Goal: Task Accomplishment & Management: Complete application form

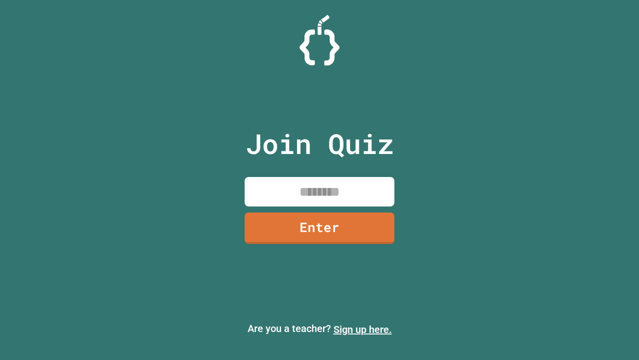
click at [363, 329] on link "Sign up here." at bounding box center [363, 329] width 58 height 12
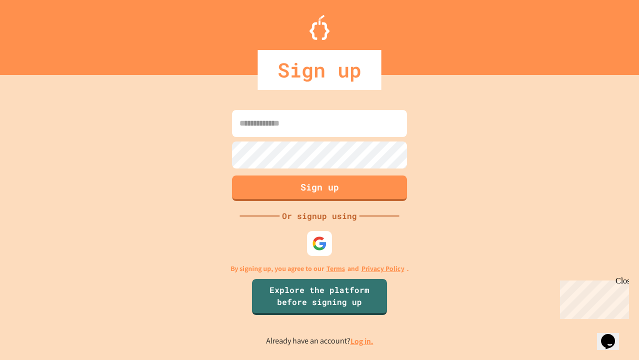
click at [363, 341] on link "Log in." at bounding box center [362, 341] width 23 height 10
